Goal: Task Accomplishment & Management: Use online tool/utility

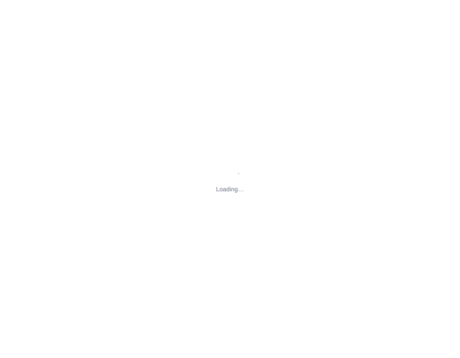
type input "[STREET_ADDRESS][US_STATE]"
type input "christiona+tagnyllc@djtfa.com"
type input "li@inkentertainment.com"
type input "kai@djtfa.com"
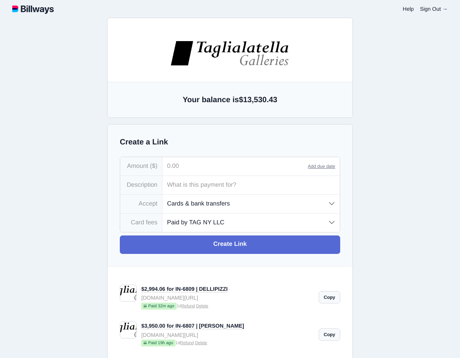
click at [195, 167] on input "tel" at bounding box center [234, 166] width 145 height 18
type input "13,246.00"
click at [184, 187] on input "text" at bounding box center [250, 185] width 177 height 18
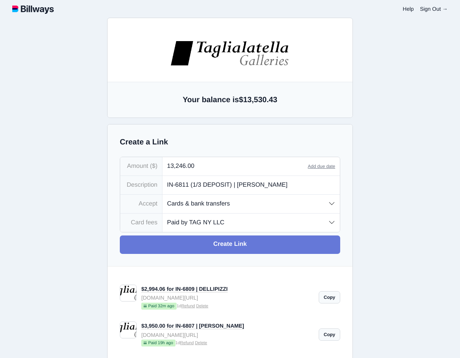
type input "IN-6811 (1/3 DEPOSIT) | [PERSON_NAME]"
click at [253, 245] on link "Create Link" at bounding box center [230, 244] width 220 height 18
type input "christiona+tagnyllc@djtfa.com"
type input "li@inkentertainment.com"
type input "kai@djtfa.com"
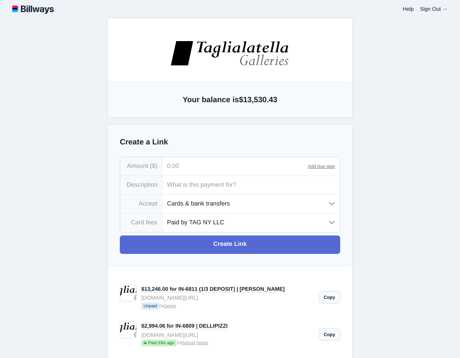
click at [329, 297] on link "Copy" at bounding box center [329, 297] width 21 height 12
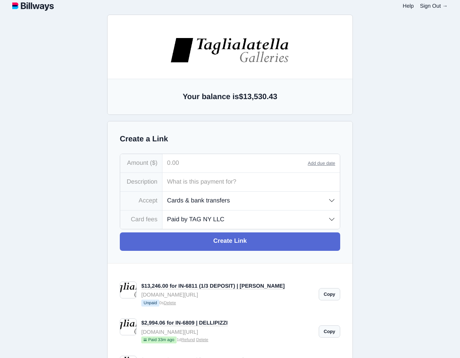
click at [332, 295] on link "Copy" at bounding box center [329, 294] width 21 height 12
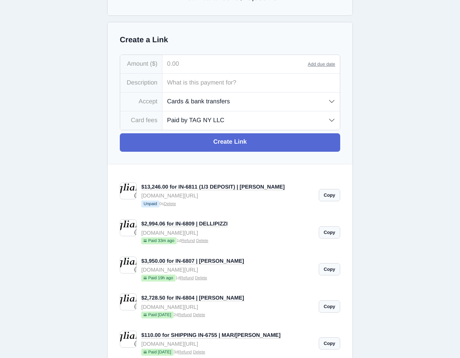
scroll to position [105, 0]
